Goal: Book appointment/travel/reservation

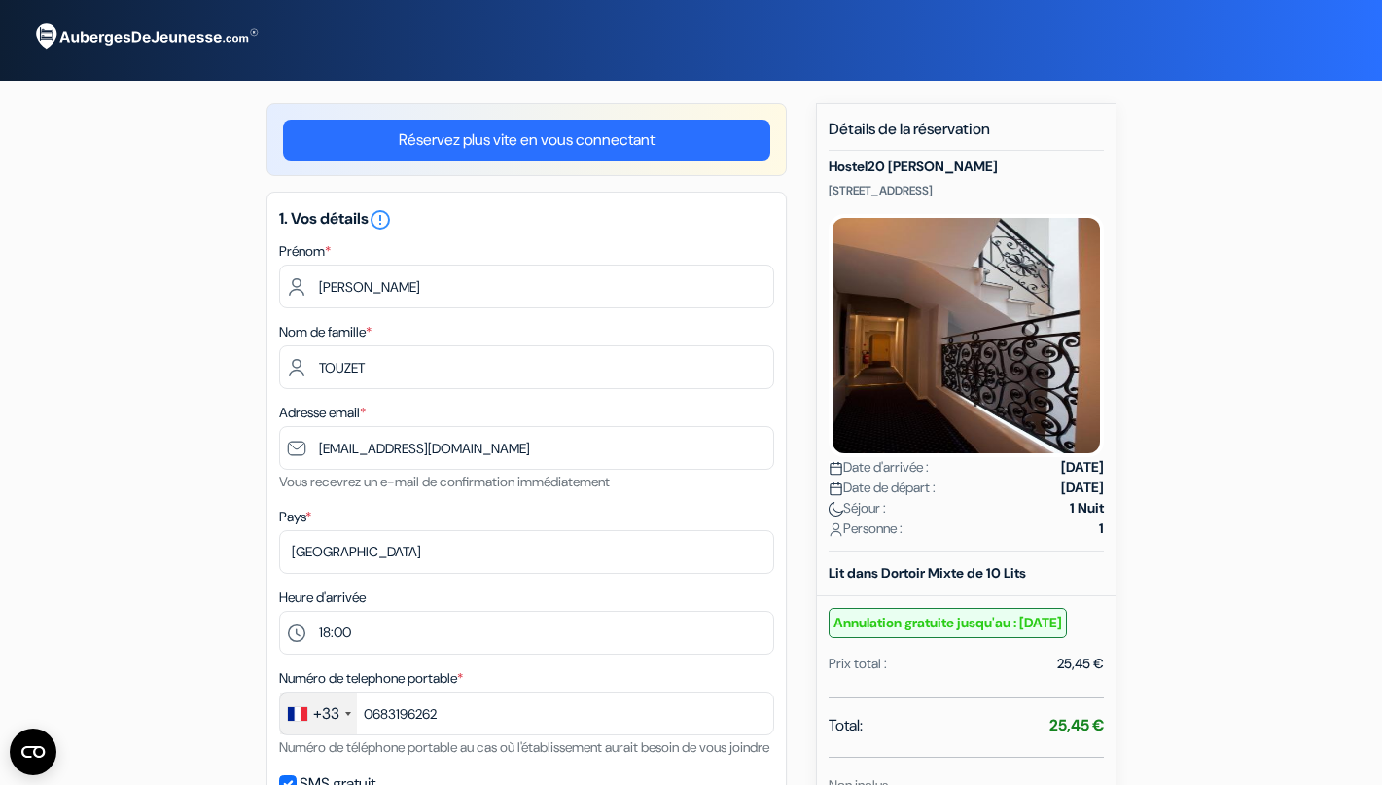
select select "18"
click at [317, 450] on input "[EMAIL_ADDRESS][DOMAIN_NAME]" at bounding box center [526, 448] width 495 height 44
select select "fr"
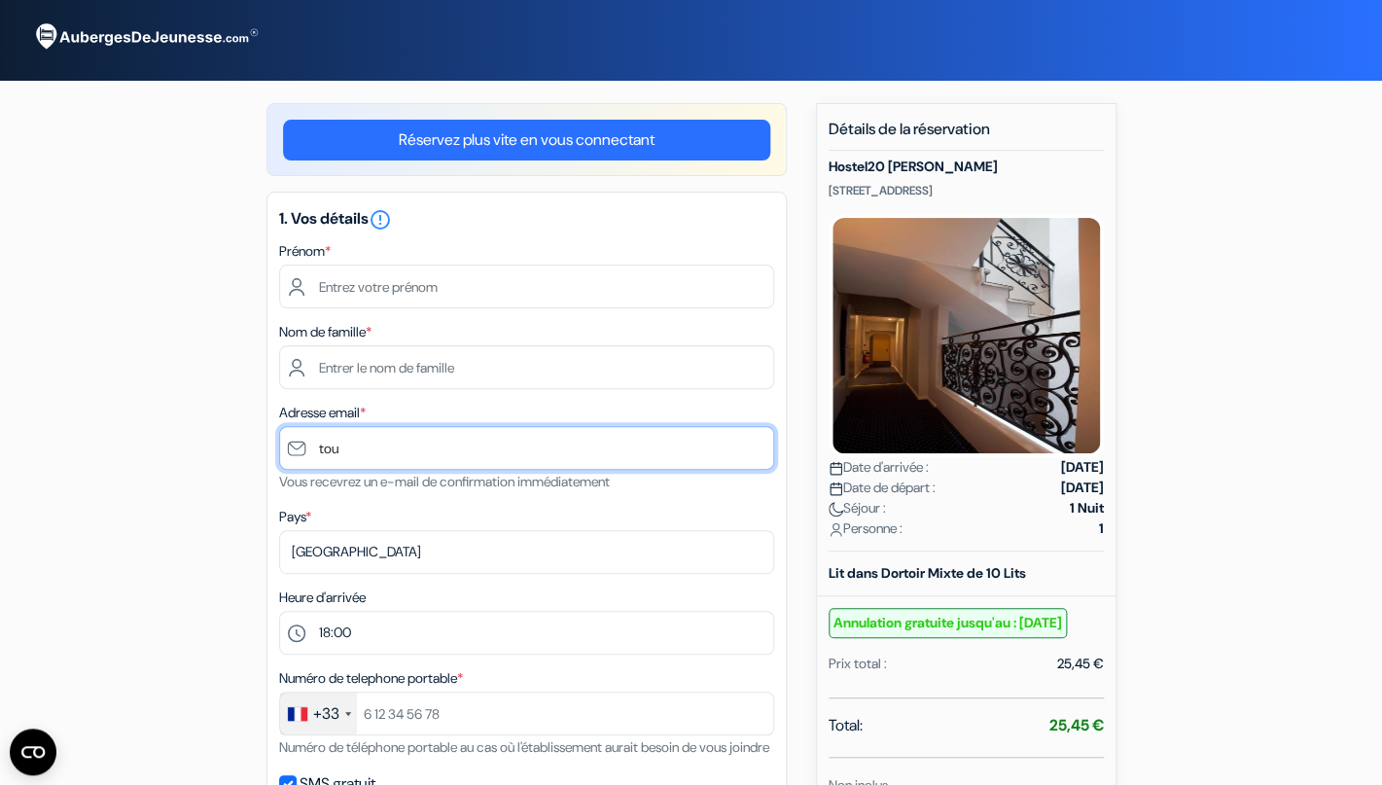
type input "tou"
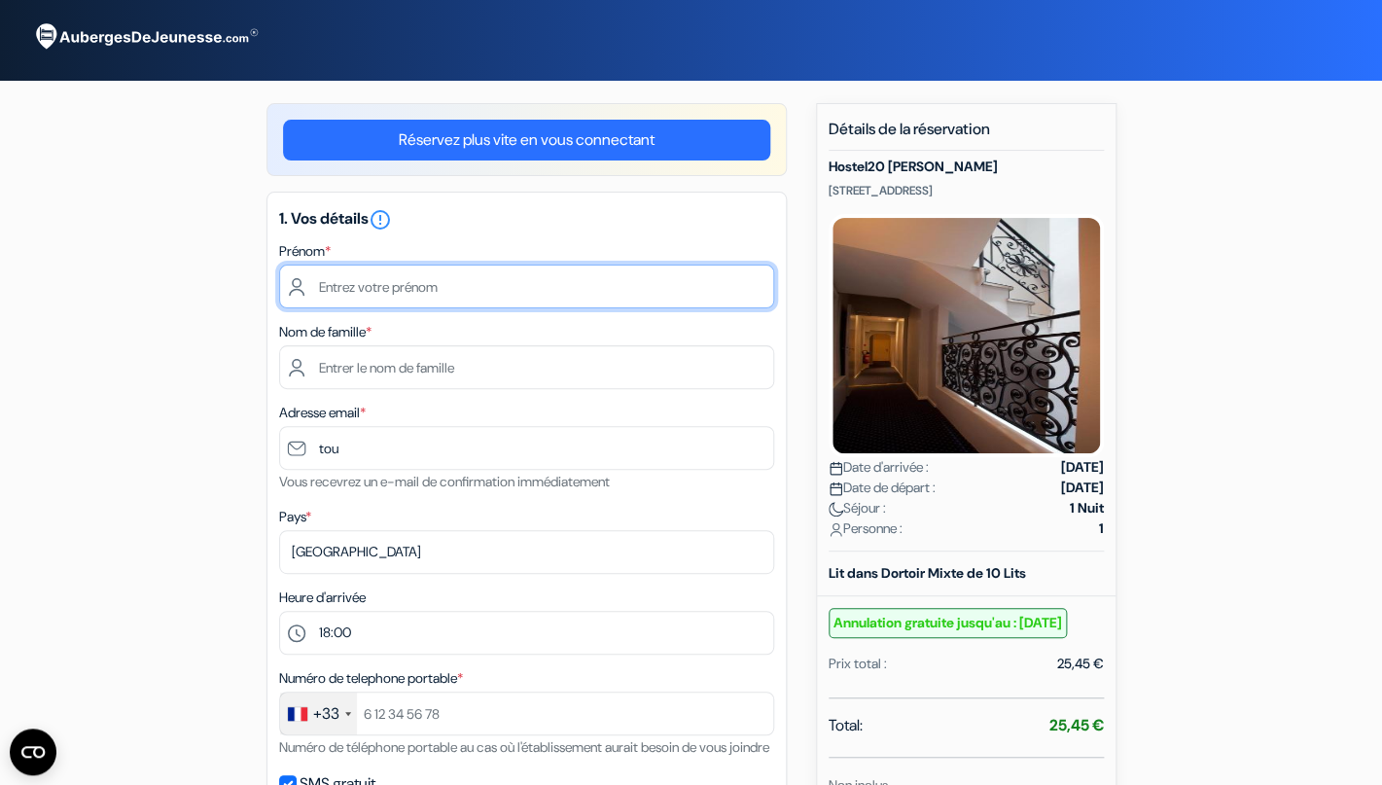
type input "[PERSON_NAME]"
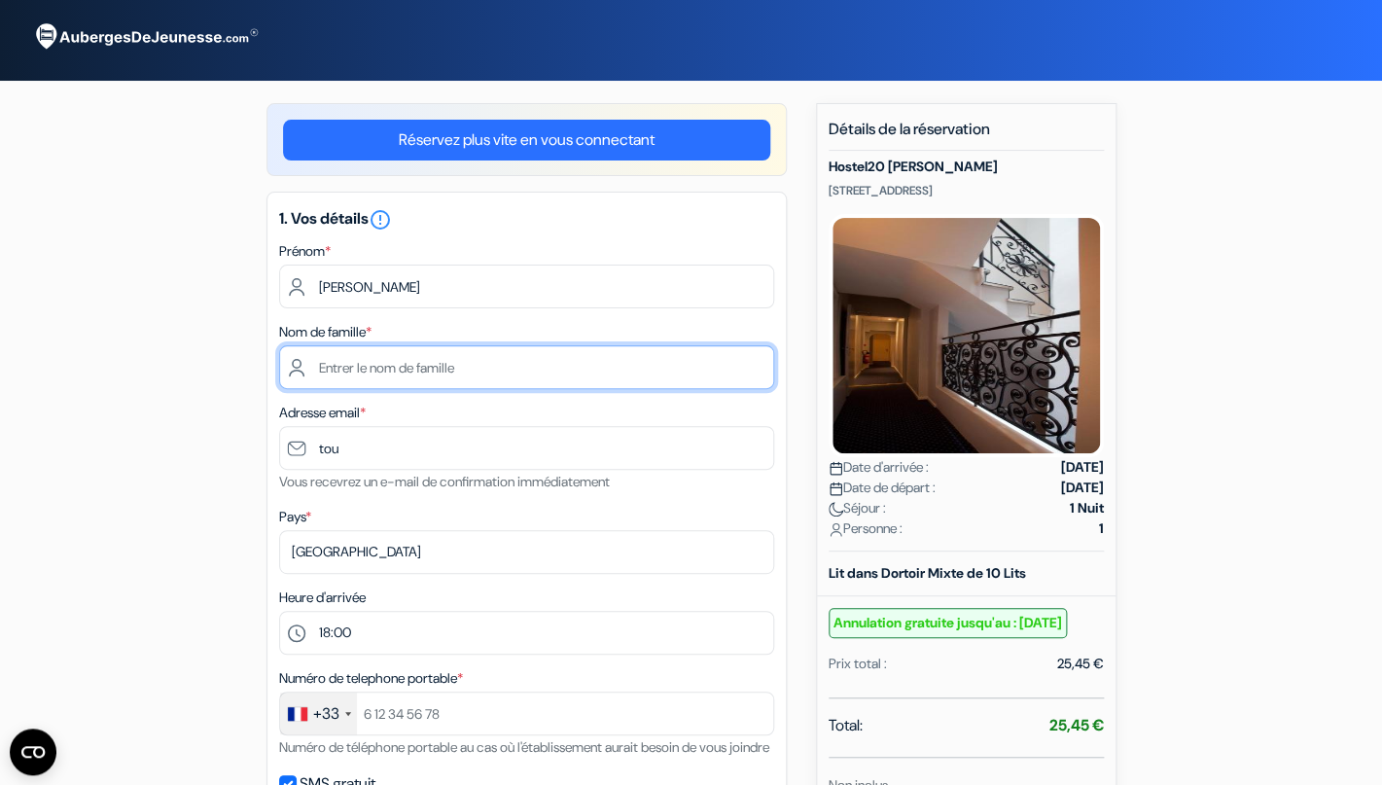
type input "TOUZET"
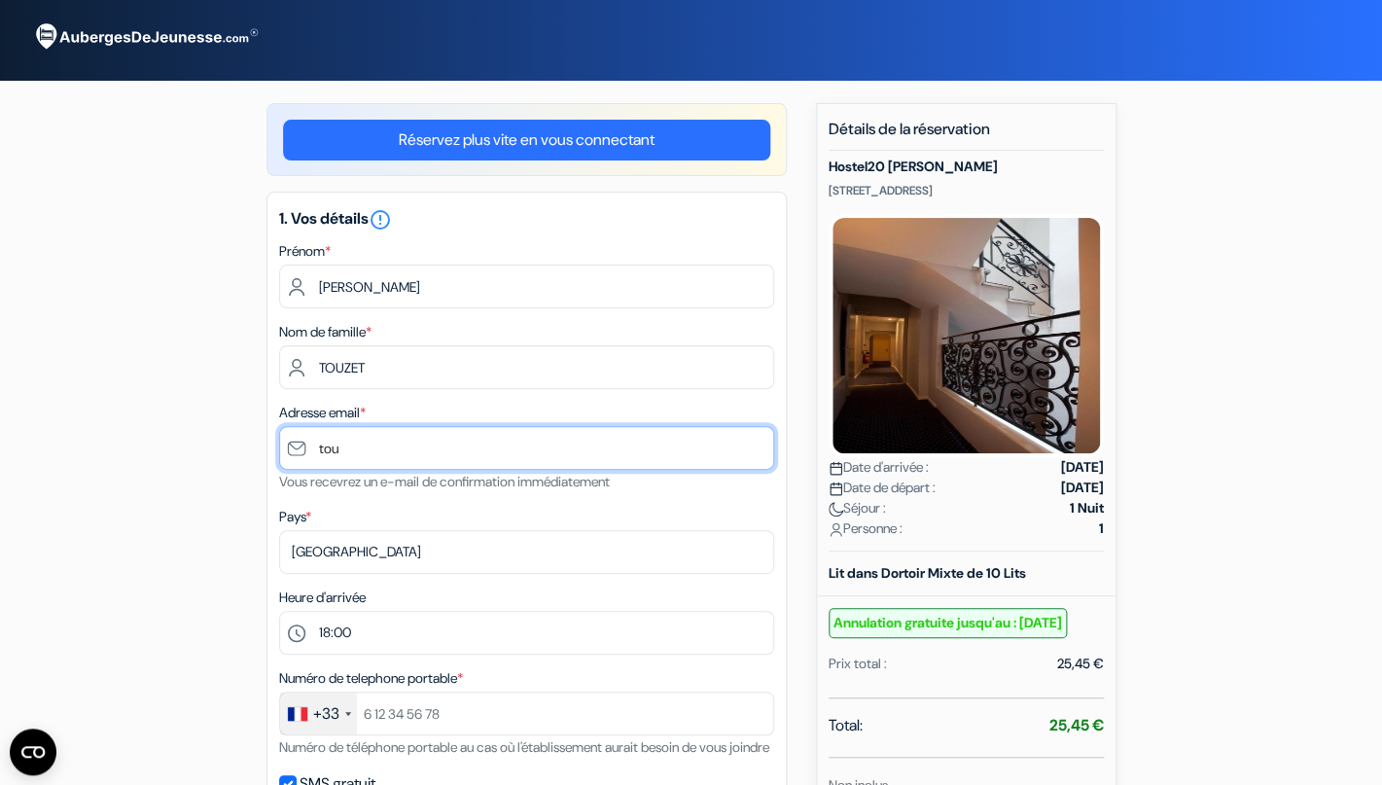
type input "[EMAIL_ADDRESS][DOMAIN_NAME]"
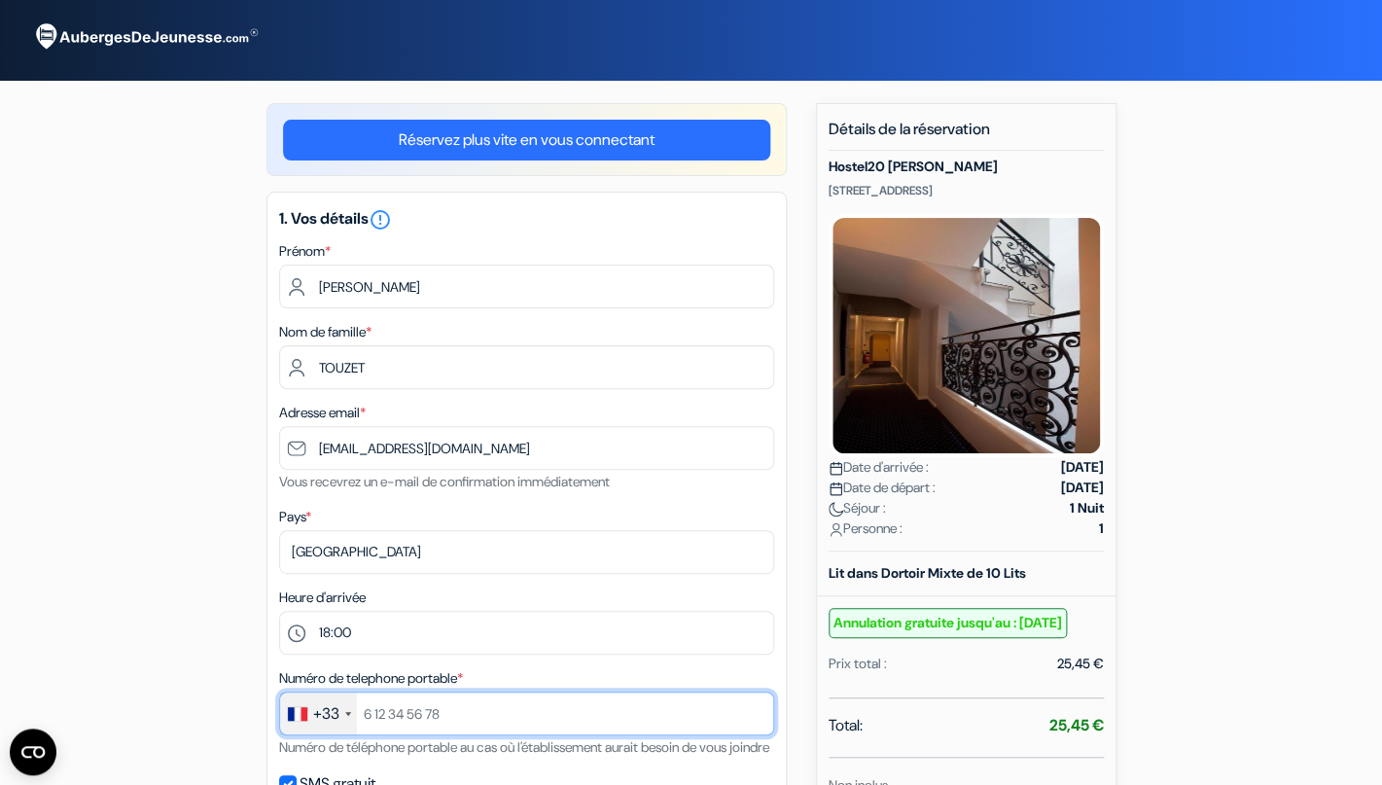
type input "0683196262"
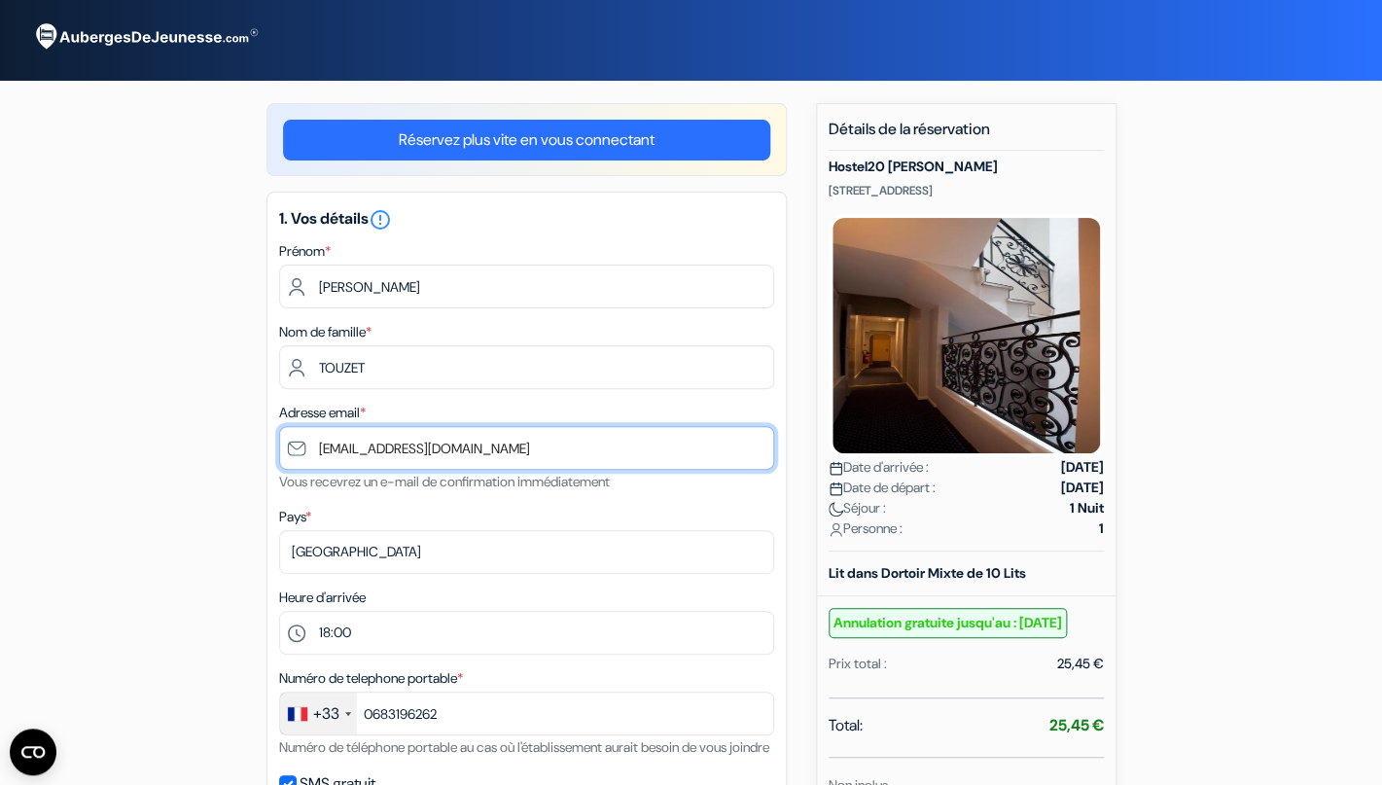
click at [317, 448] on input "[EMAIL_ADDRESS][DOMAIN_NAME]" at bounding box center [526, 448] width 495 height 44
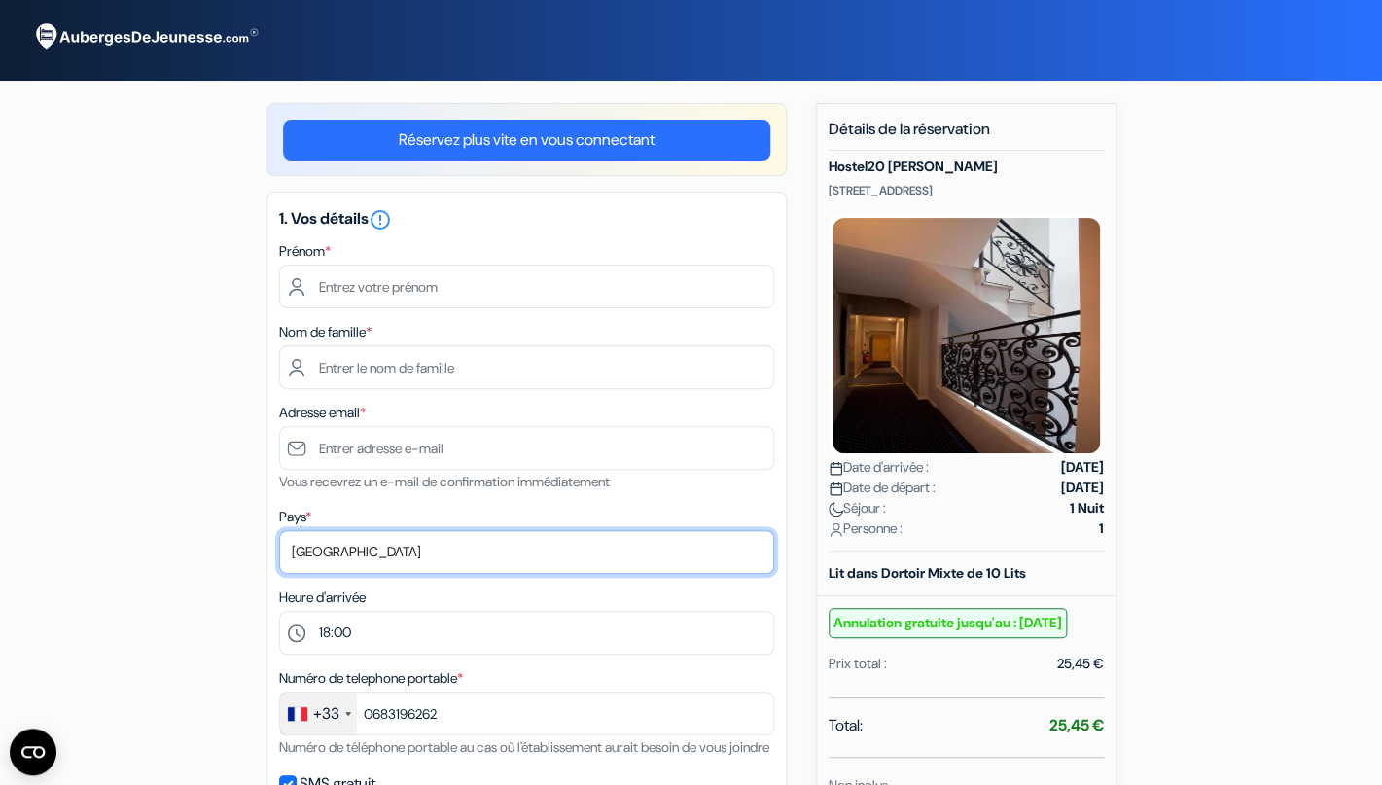
select select "fr"
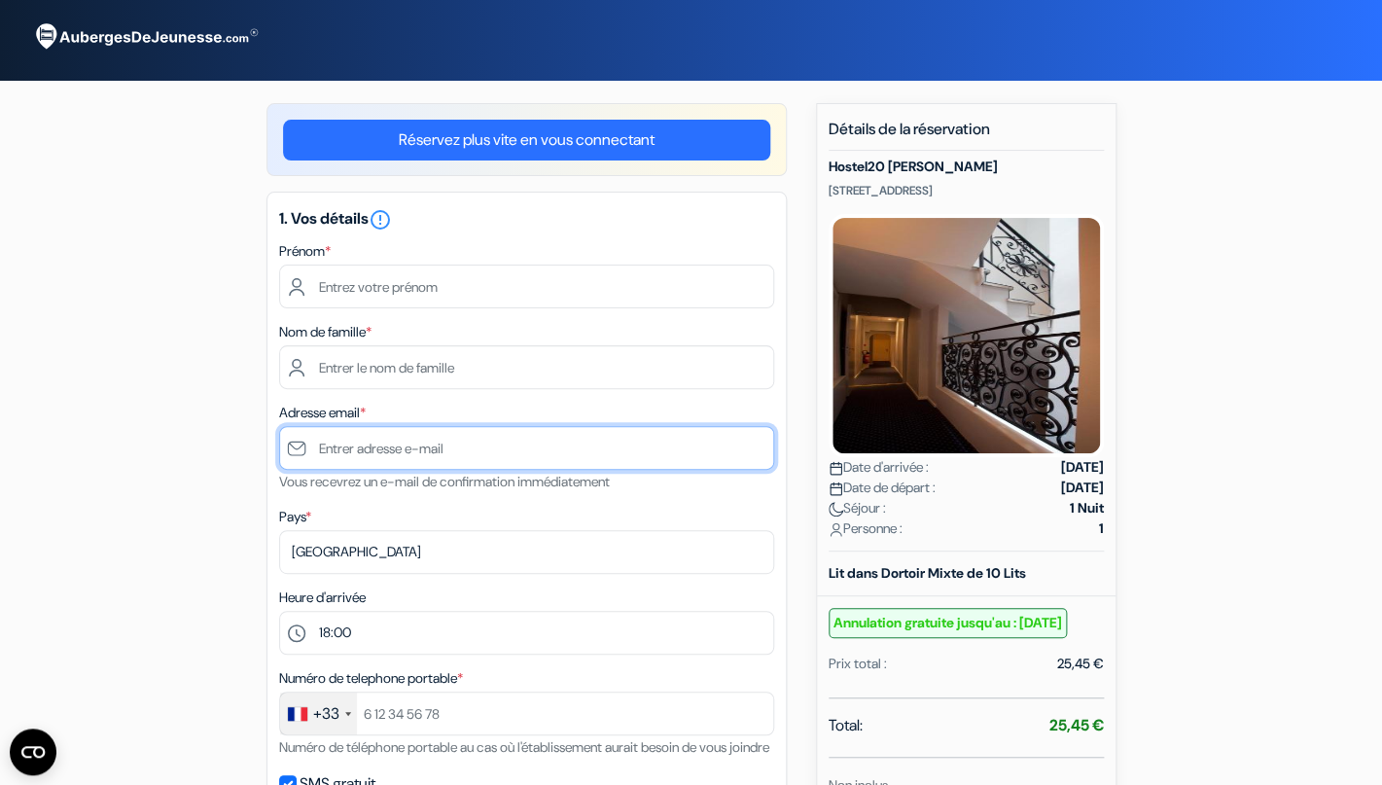
click at [316, 448] on input "text" at bounding box center [526, 448] width 495 height 44
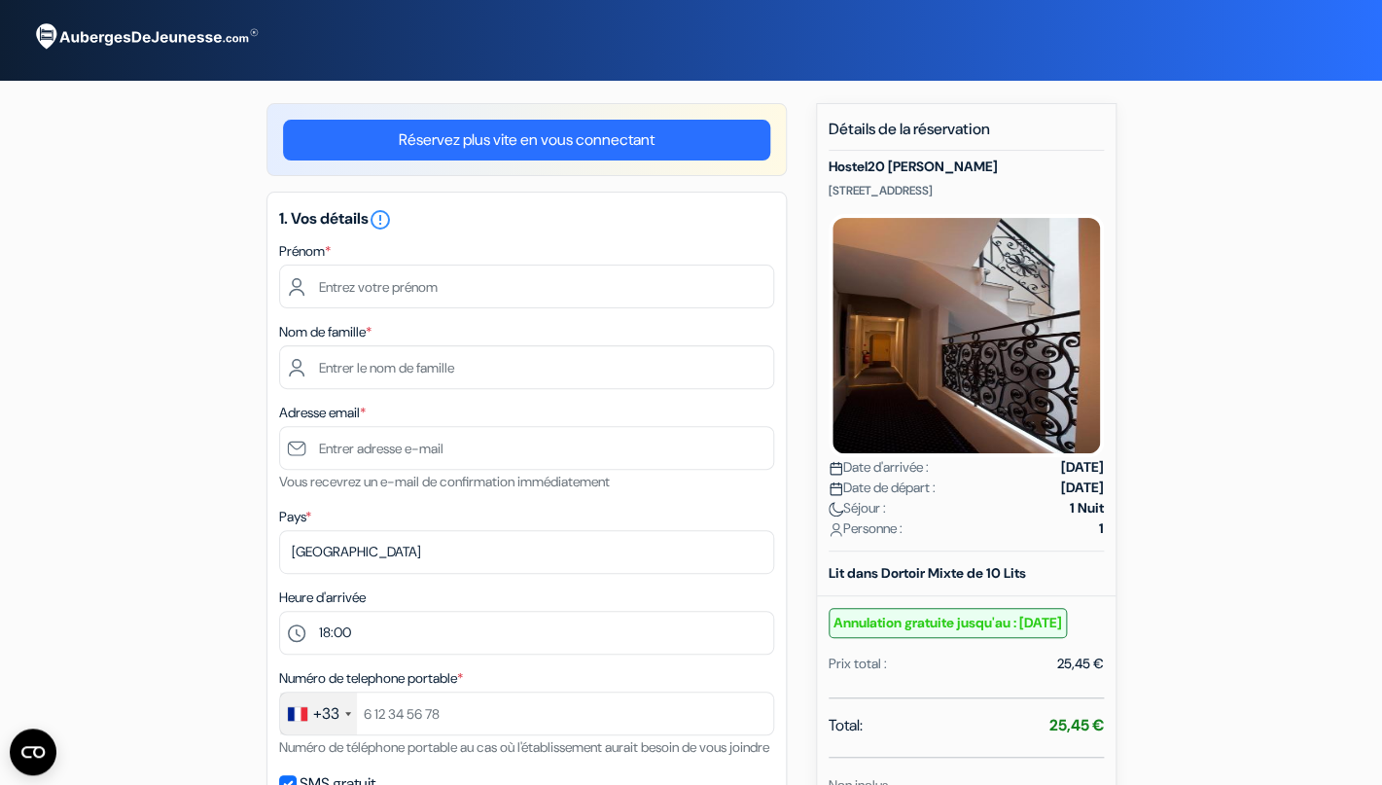
click at [125, 520] on div "add_box Hostel20 [PERSON_NAME] [STREET_ADDRESS] Détails de l'établissement X Ho…" at bounding box center [692, 790] width 1284 height 1374
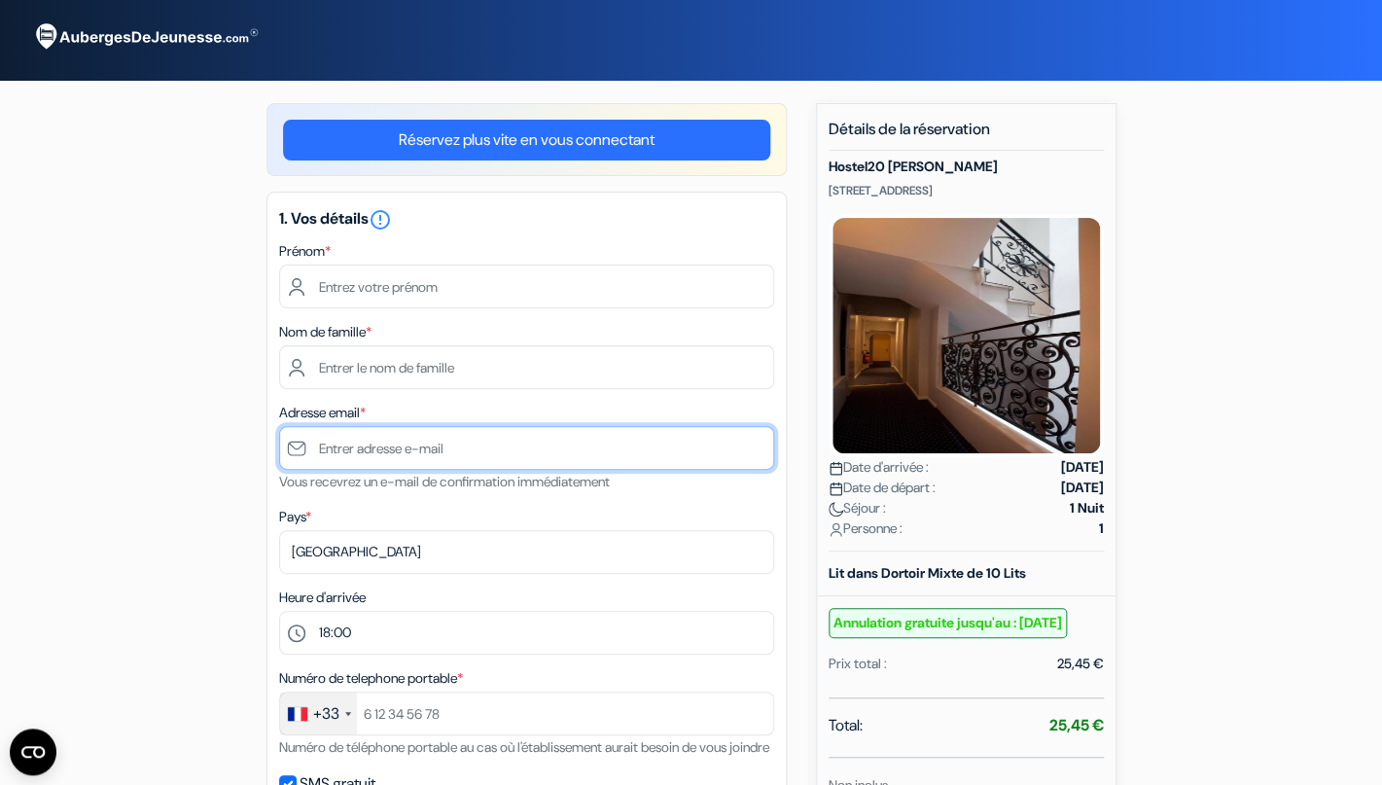
click at [317, 448] on input "text" at bounding box center [526, 448] width 495 height 44
type input "t"
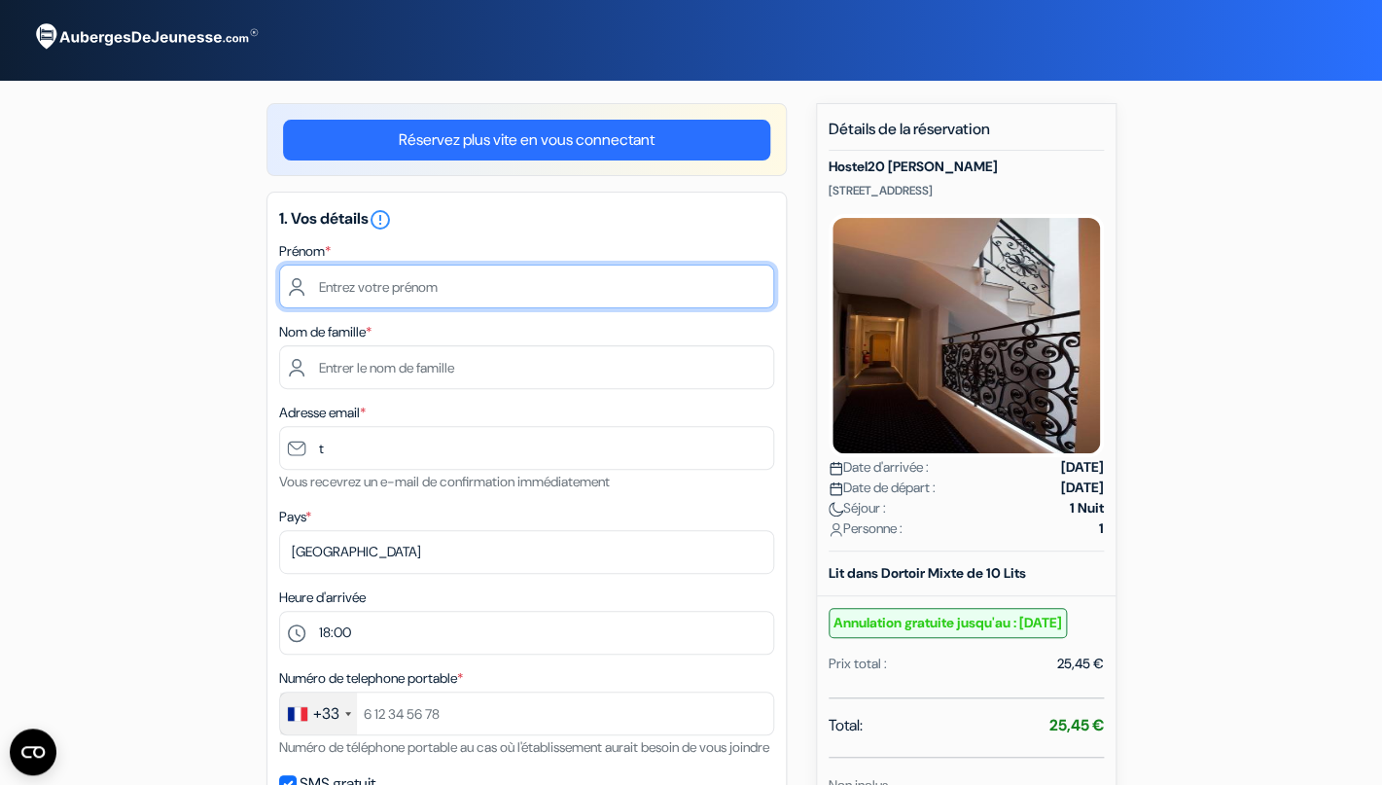
type input "TOUZET"
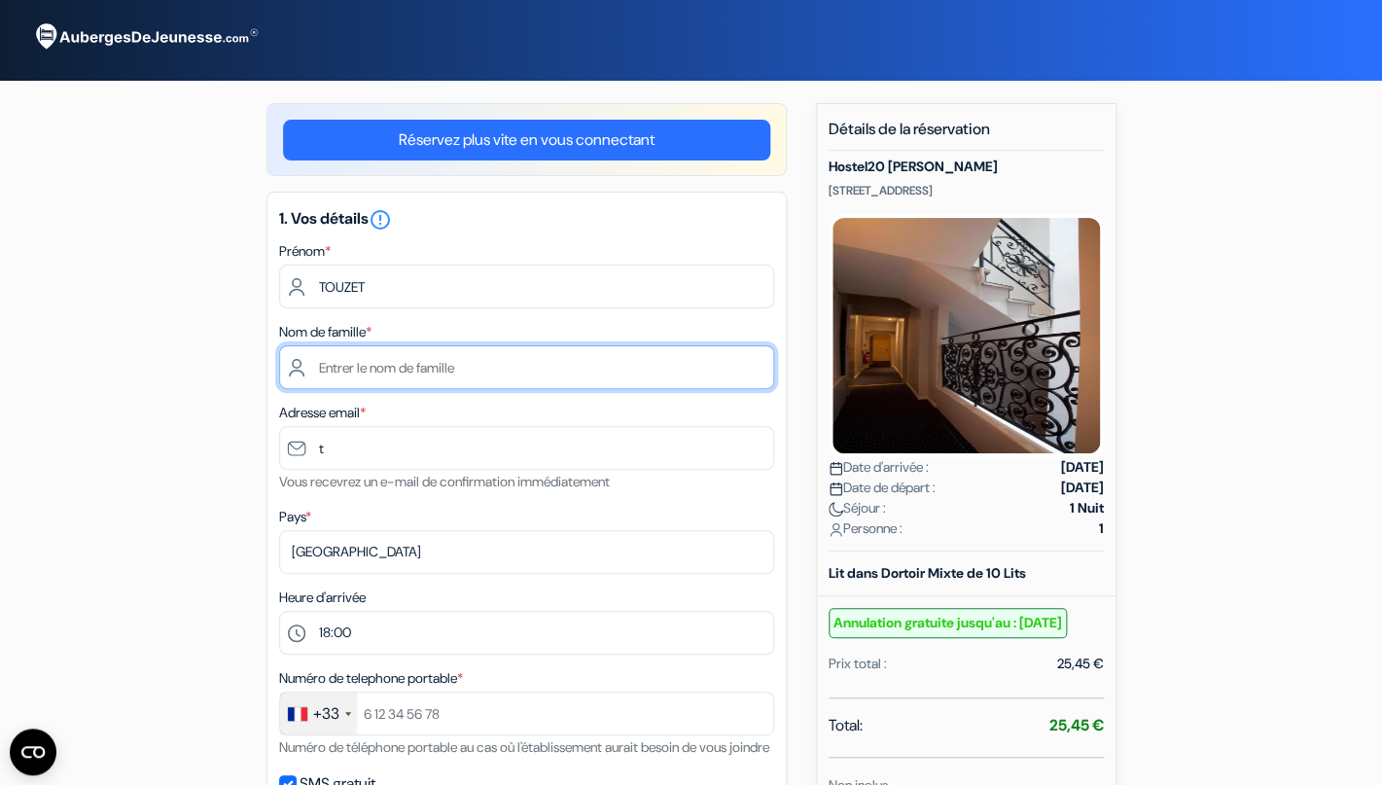
type input "[PERSON_NAME]"
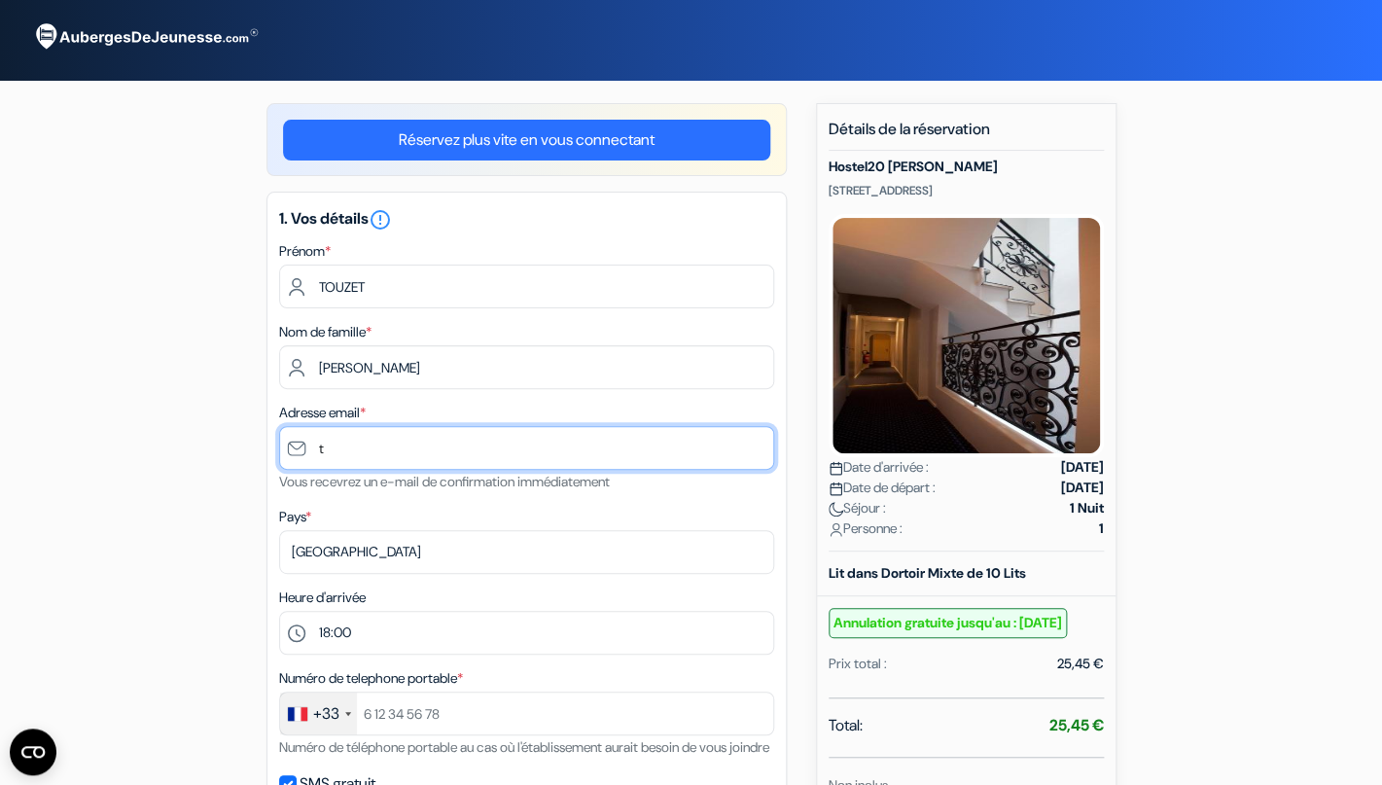
type input "[EMAIL_ADDRESS][DOMAIN_NAME]"
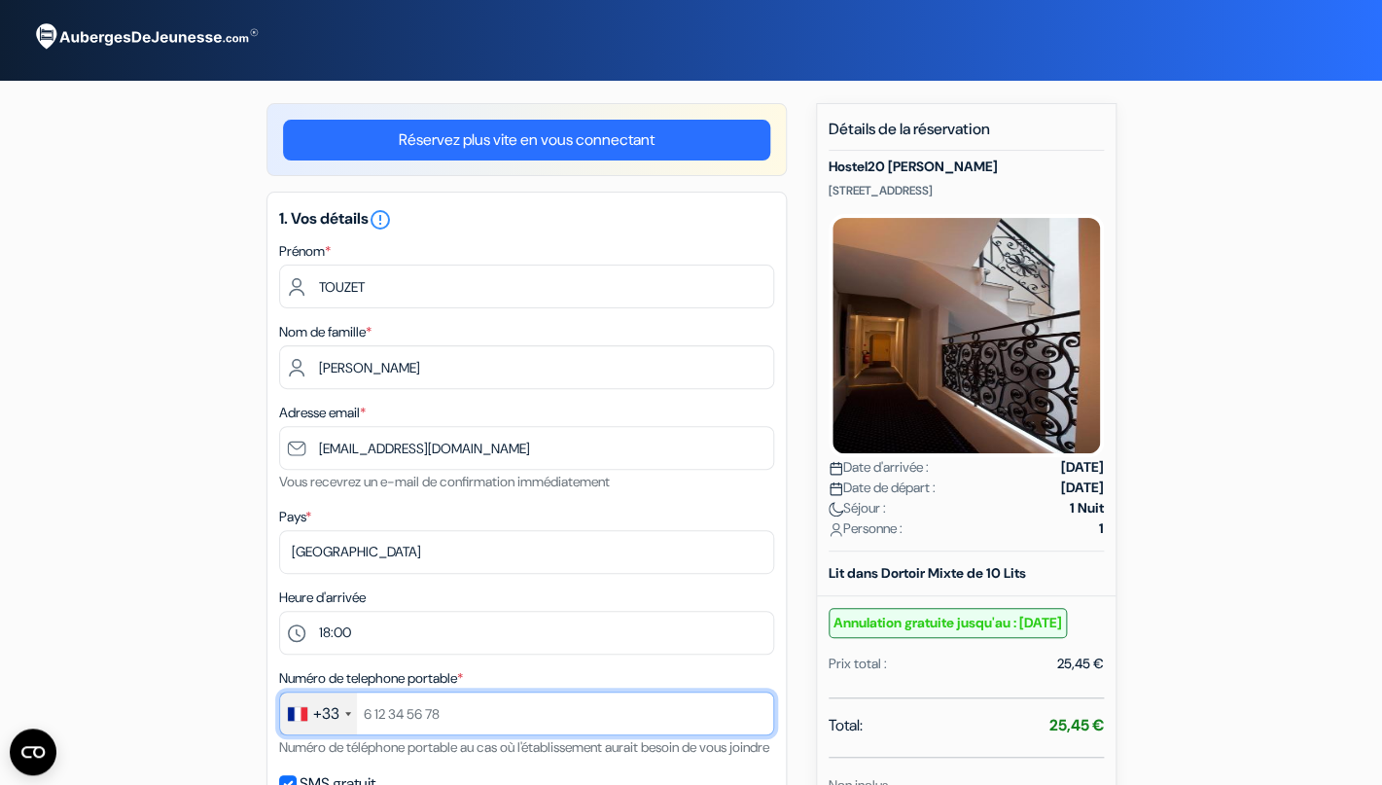
type input "0683196262"
